Goal: Information Seeking & Learning: Learn about a topic

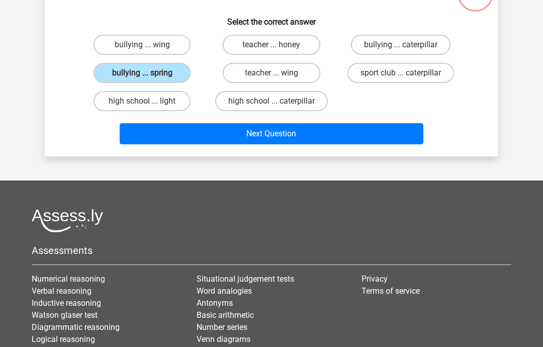
scroll to position [83, 0]
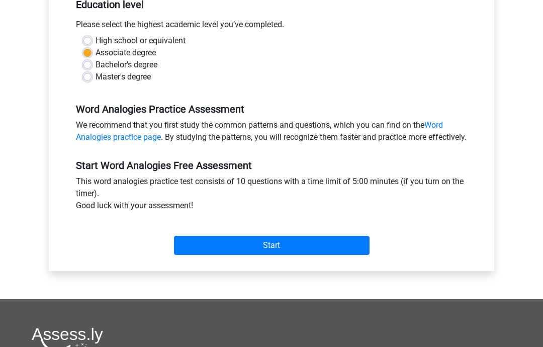
scroll to position [217, 0]
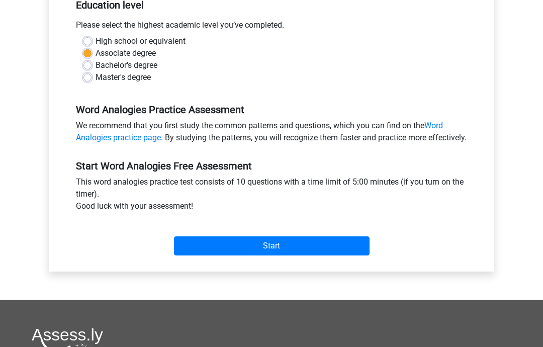
click at [95, 40] on label "High school or equivalent" at bounding box center [140, 42] width 90 height 12
click at [90, 40] on input "High school or equivalent" at bounding box center [87, 41] width 8 height 10
radio input "true"
click at [238, 254] on input "Start" at bounding box center [271, 246] width 195 height 19
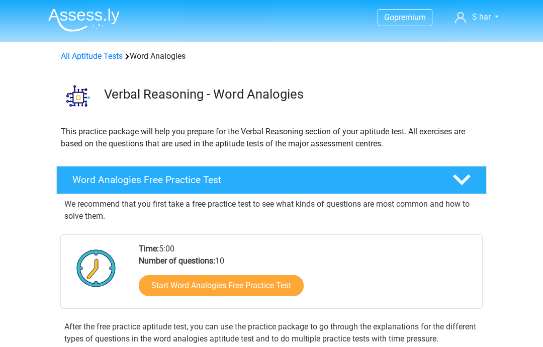
scroll to position [242, 0]
